Goal: Information Seeking & Learning: Compare options

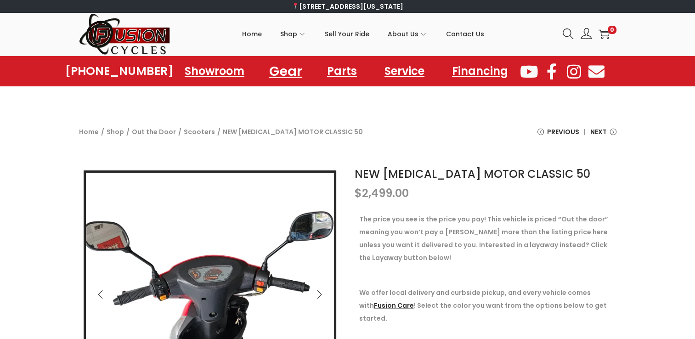
click at [298, 73] on link "Gear" at bounding box center [285, 70] width 55 height 25
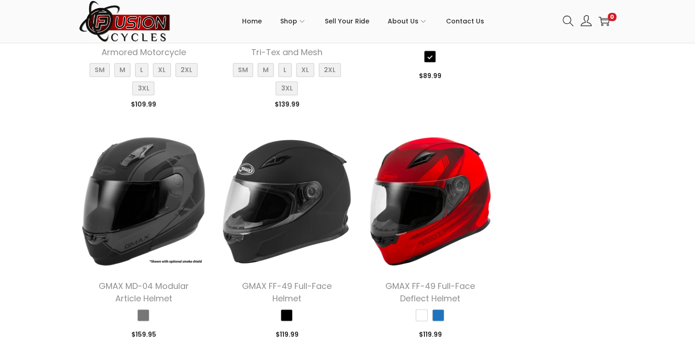
scroll to position [1286, 0]
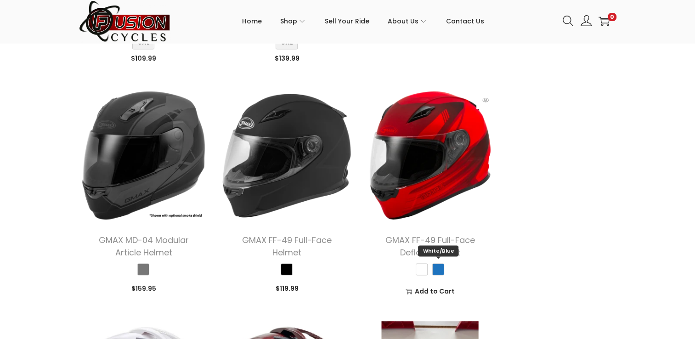
click at [439, 271] on span "White/Blue" at bounding box center [438, 269] width 12 height 12
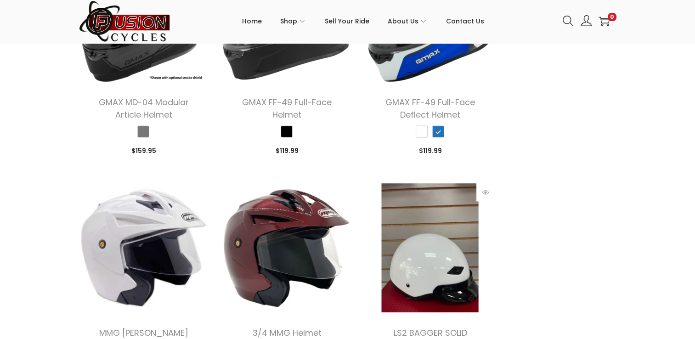
scroll to position [1469, 0]
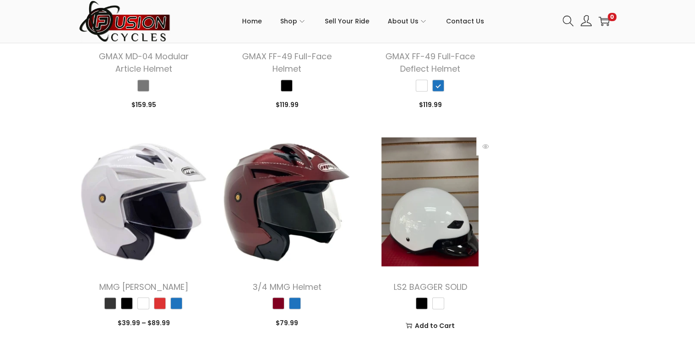
scroll to position [1561, 0]
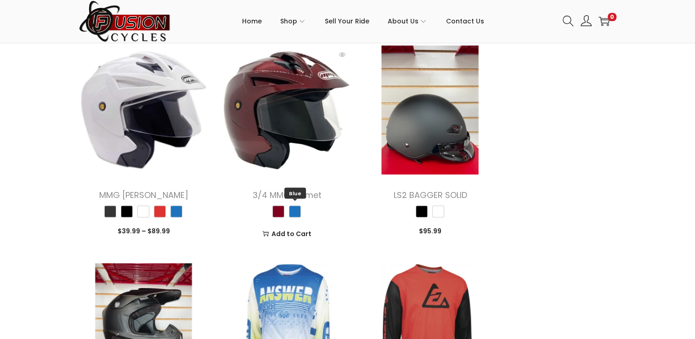
click at [296, 212] on span "Blue" at bounding box center [295, 211] width 12 height 12
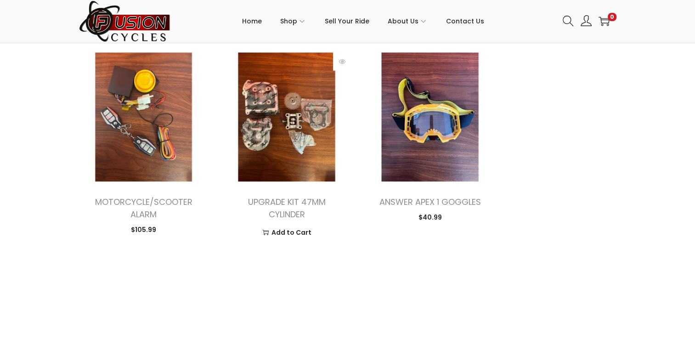
scroll to position [2663, 0]
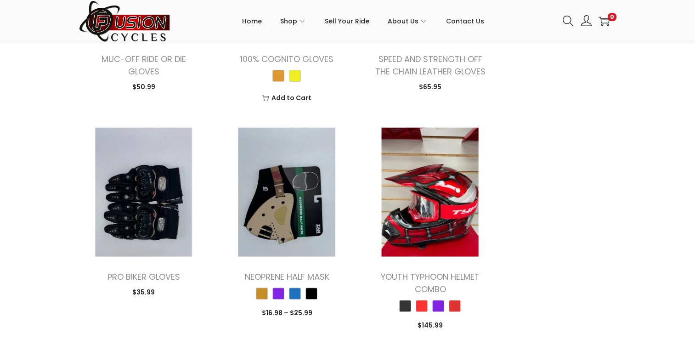
scroll to position [3857, 0]
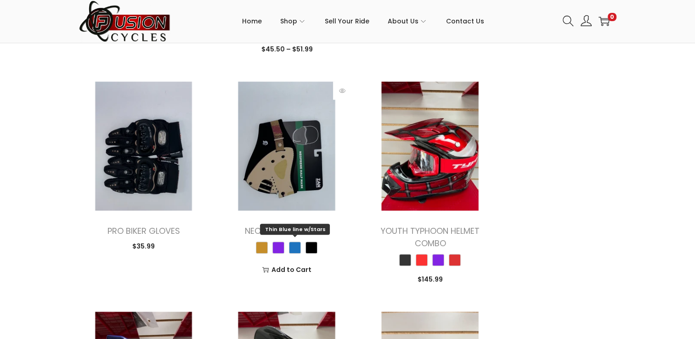
click at [295, 250] on span "Thin Blue line w/Stars" at bounding box center [295, 248] width 12 height 12
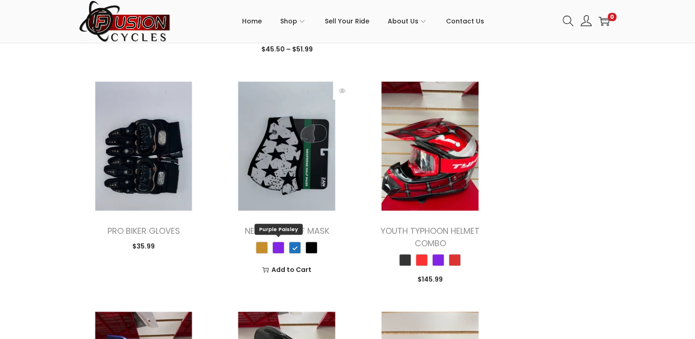
click at [274, 247] on span "Purple Paisley" at bounding box center [278, 248] width 12 height 12
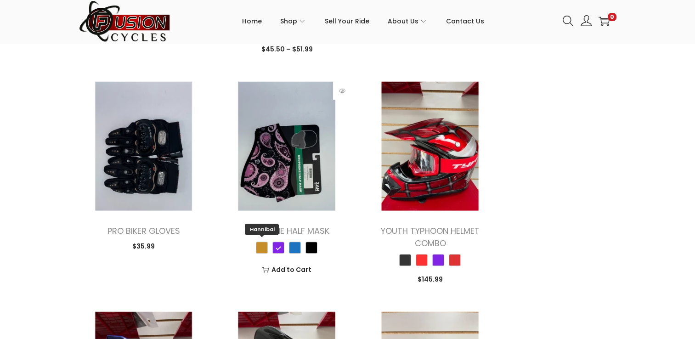
click at [263, 247] on span "Hannibal" at bounding box center [262, 248] width 12 height 12
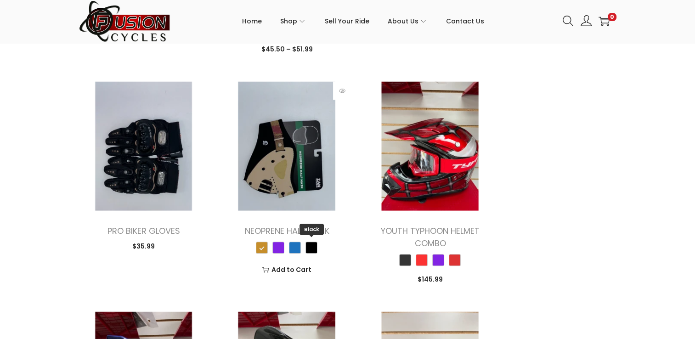
click at [312, 247] on span "Black" at bounding box center [311, 248] width 12 height 12
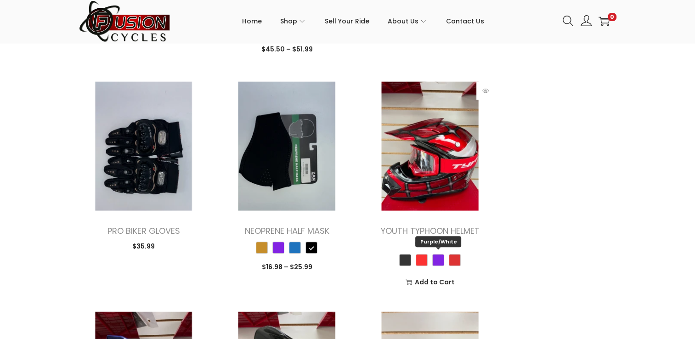
click at [437, 258] on span "Purple/White" at bounding box center [438, 260] width 12 height 12
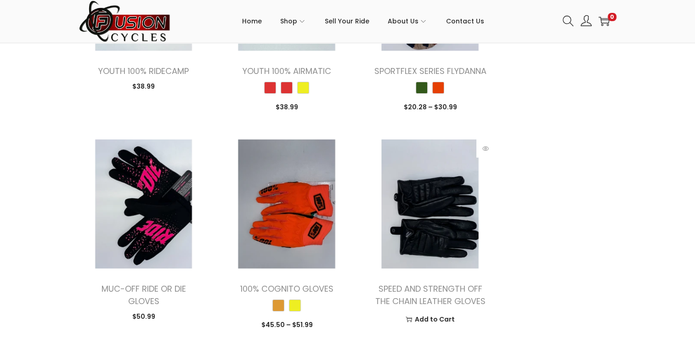
scroll to position [3444, 0]
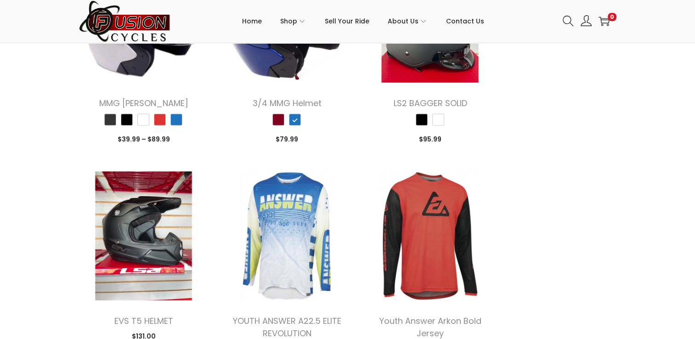
scroll to position [1423, 0]
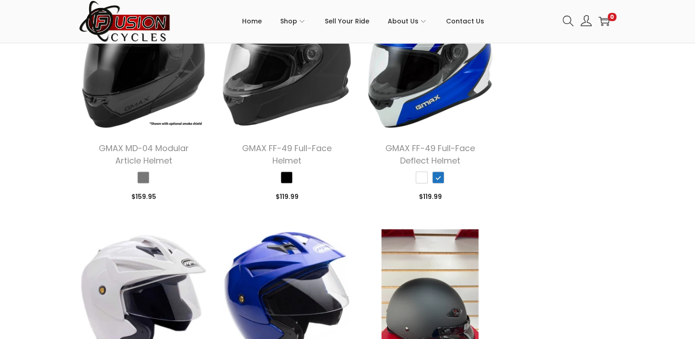
scroll to position [1332, 0]
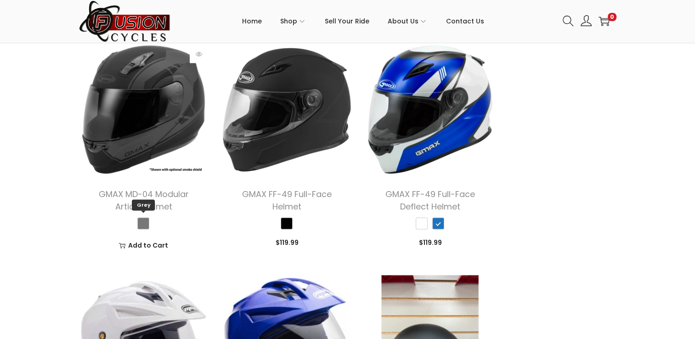
click at [143, 222] on span "Grey" at bounding box center [143, 223] width 12 height 12
click at [287, 224] on span "Black" at bounding box center [287, 223] width 12 height 12
click at [288, 219] on span "Black" at bounding box center [287, 223] width 12 height 12
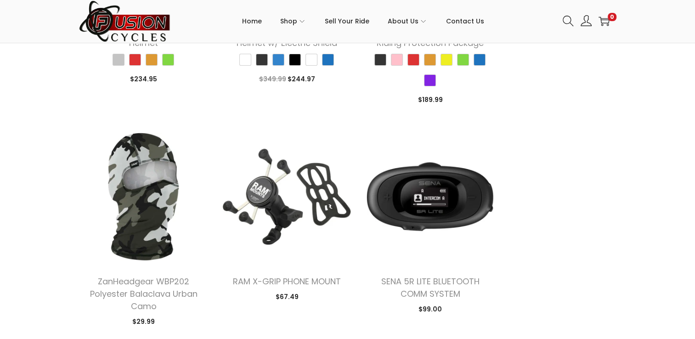
scroll to position [138, 0]
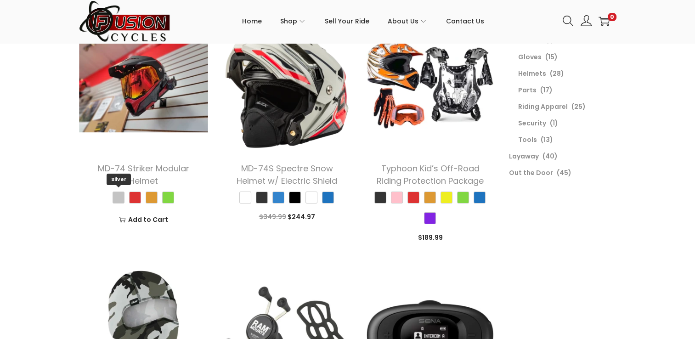
click at [120, 196] on span "Silver" at bounding box center [118, 197] width 12 height 12
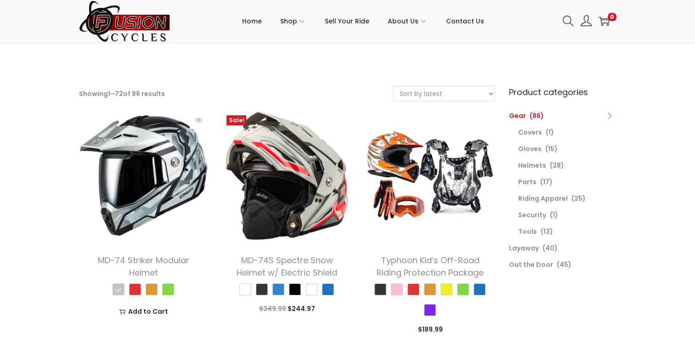
scroll to position [184, 0]
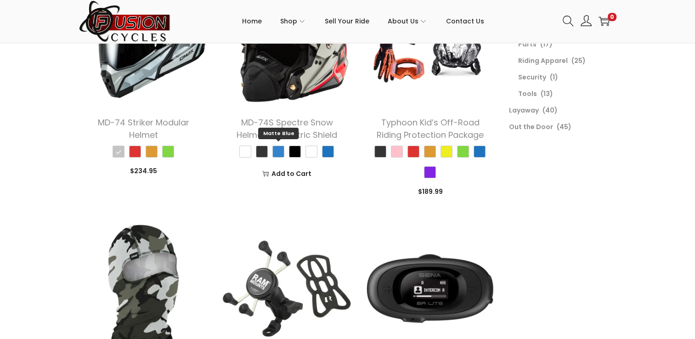
click at [274, 153] on span "Matte Blue" at bounding box center [278, 152] width 12 height 12
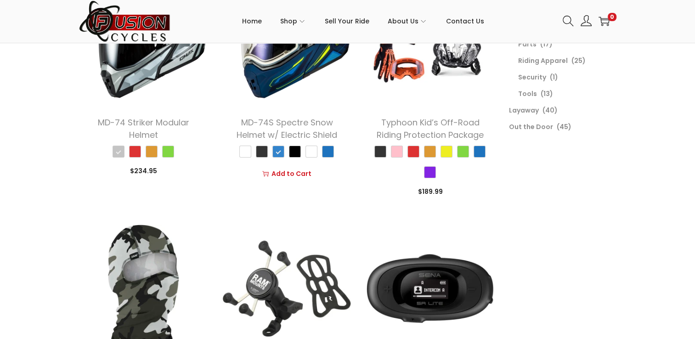
scroll to position [46, 0]
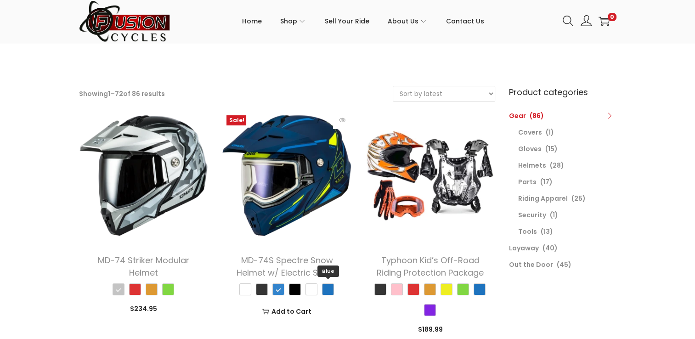
click at [330, 286] on span "Blue" at bounding box center [328, 289] width 12 height 12
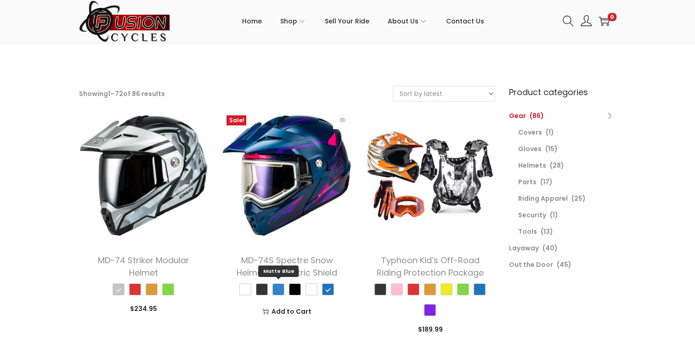
click at [275, 287] on span "Matte Blue" at bounding box center [278, 289] width 12 height 12
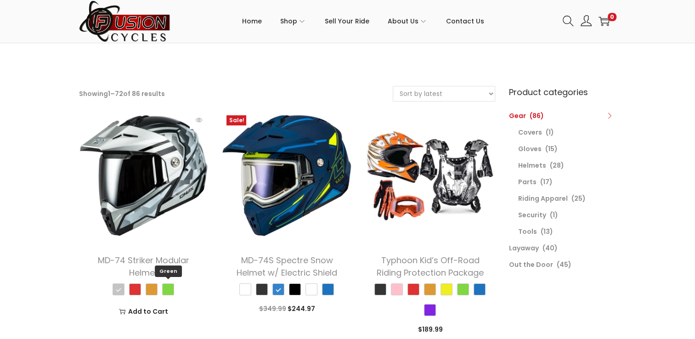
click at [164, 283] on span "Green" at bounding box center [168, 289] width 12 height 12
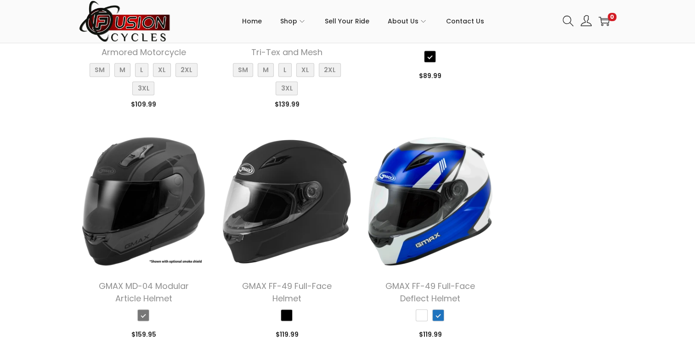
scroll to position [1286, 0]
